Goal: Information Seeking & Learning: Learn about a topic

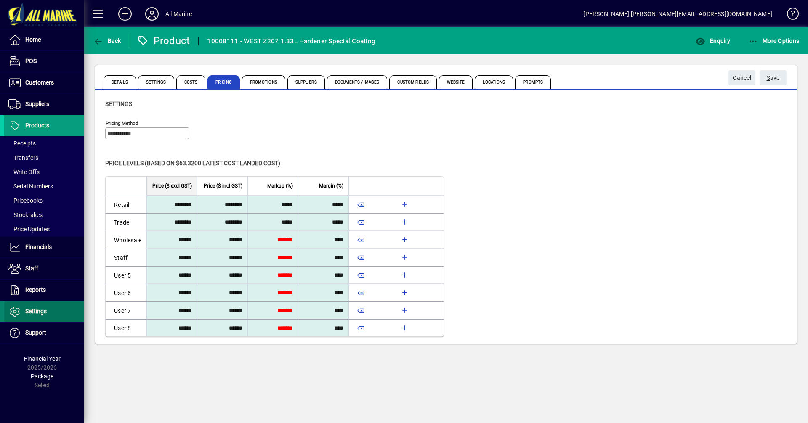
click at [36, 309] on span "Settings" at bounding box center [35, 311] width 21 height 7
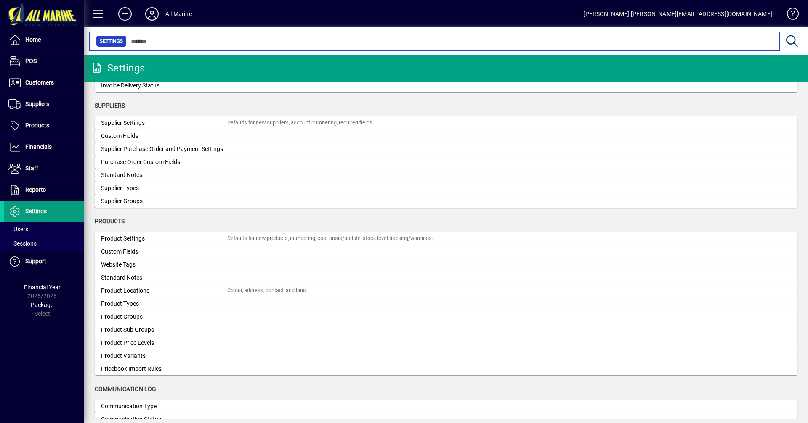
scroll to position [699, 0]
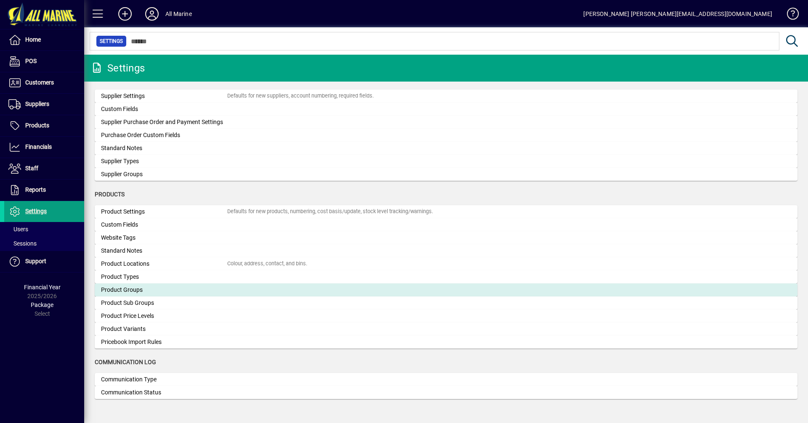
click at [134, 291] on div "Product Groups" at bounding box center [164, 290] width 126 height 9
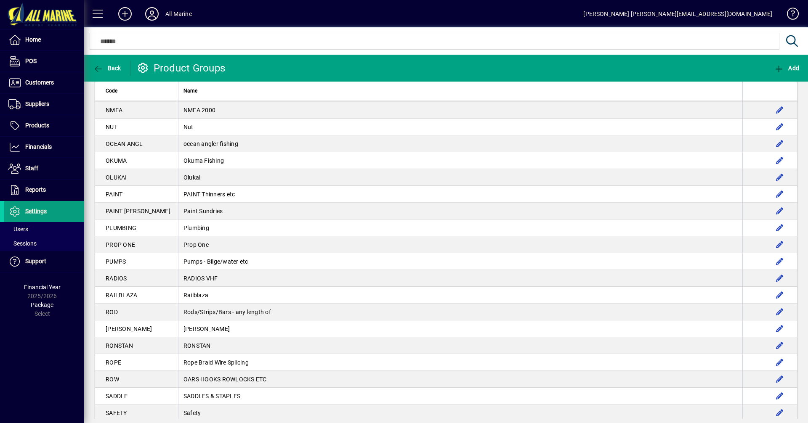
scroll to position [1202, 0]
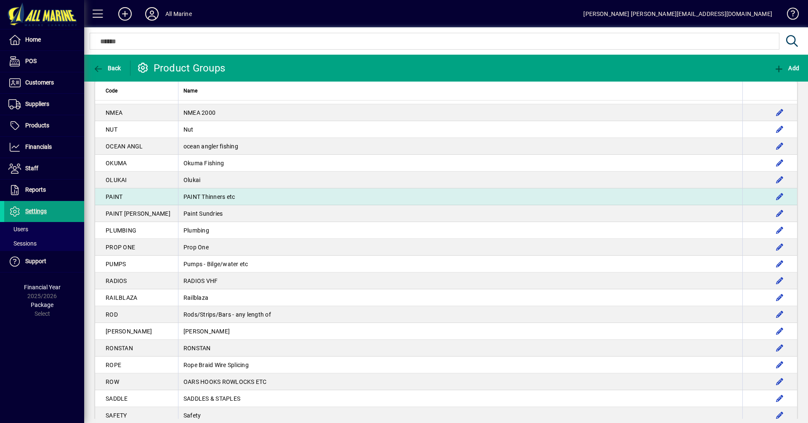
click at [178, 196] on td "PAINT Thinners etc" at bounding box center [460, 196] width 564 height 17
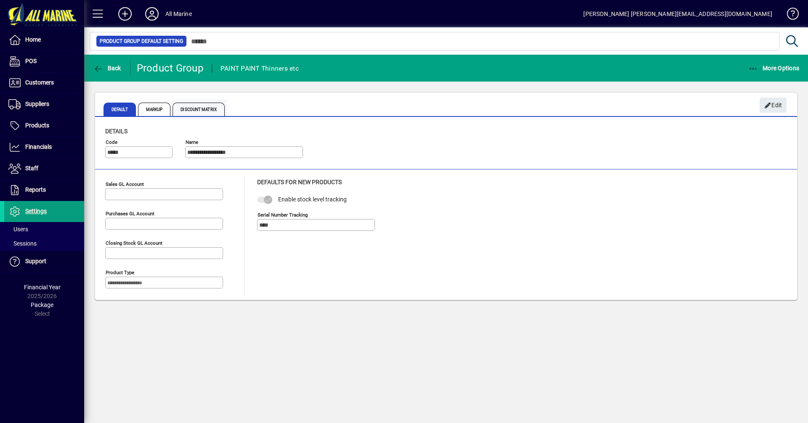
click at [212, 109] on span "Discount Matrix" at bounding box center [198, 109] width 52 height 13
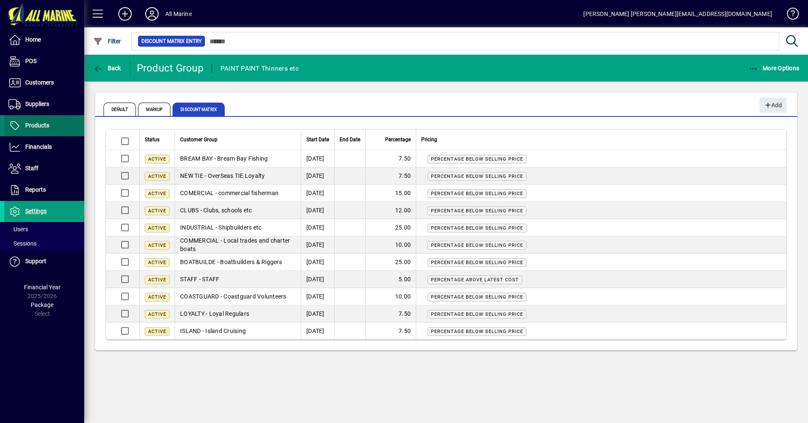
click at [42, 123] on span "Products" at bounding box center [37, 125] width 24 height 7
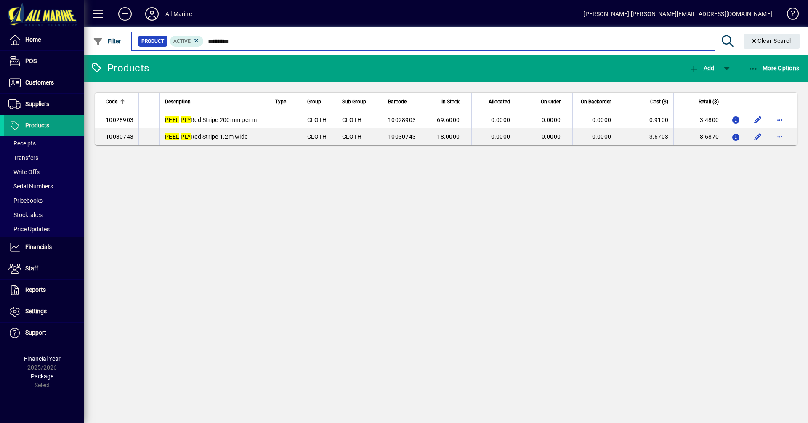
type input "********"
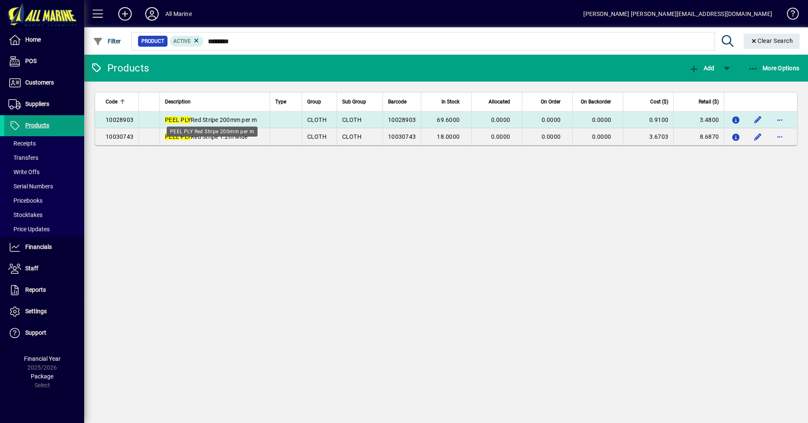
click at [234, 117] on span "PEEL PLY Red Stripe 200mm per m" at bounding box center [211, 120] width 92 height 7
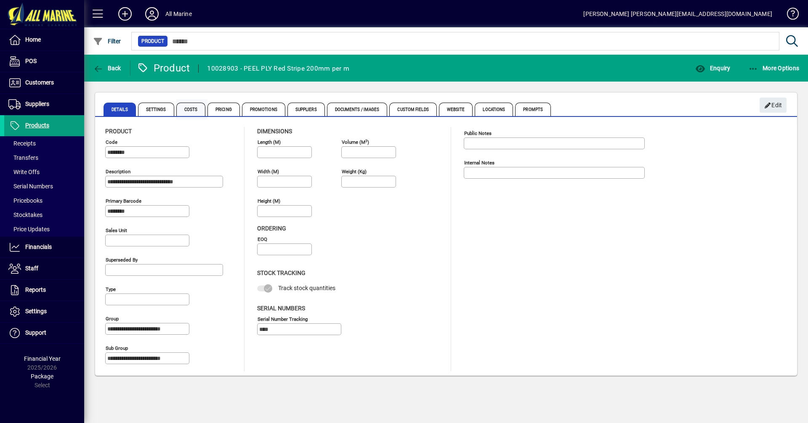
click at [191, 104] on span "Costs" at bounding box center [190, 109] width 29 height 13
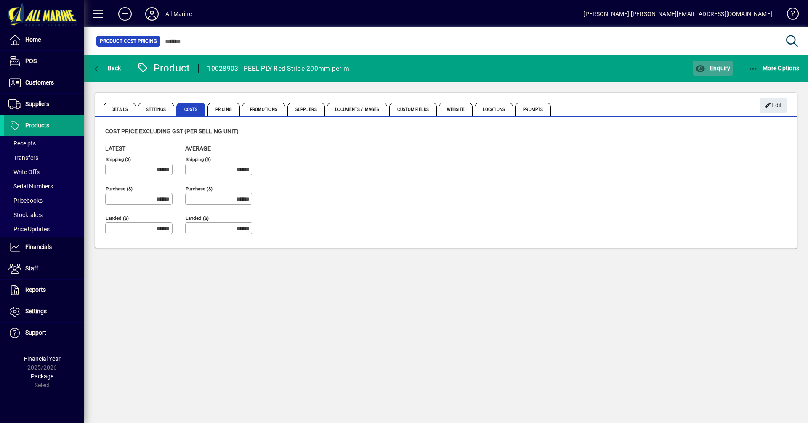
click at [718, 68] on span "Enquiry" at bounding box center [712, 68] width 35 height 7
